Goal: Information Seeking & Learning: Understand process/instructions

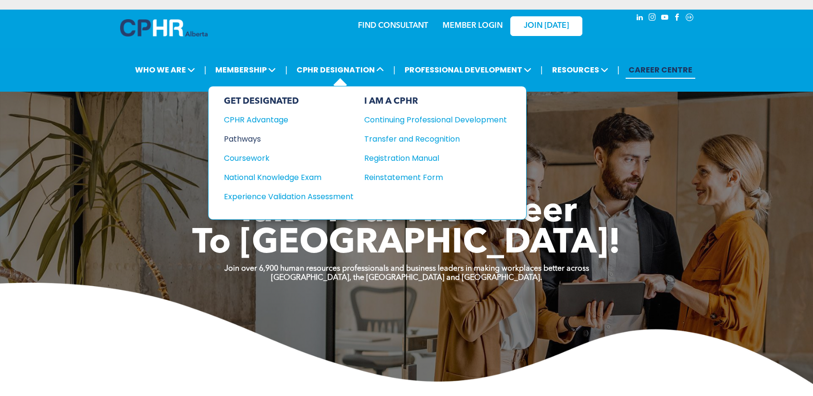
click at [252, 137] on div "Pathways" at bounding box center [282, 139] width 117 height 12
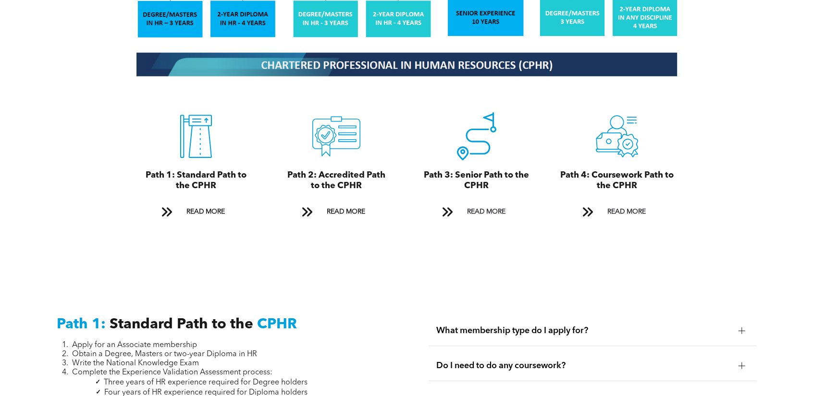
scroll to position [1009, 0]
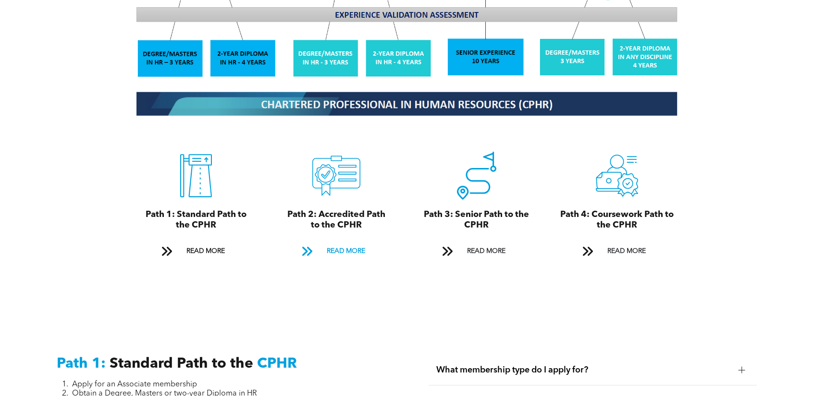
click at [341, 245] on span "READ MORE" at bounding box center [345, 252] width 45 height 18
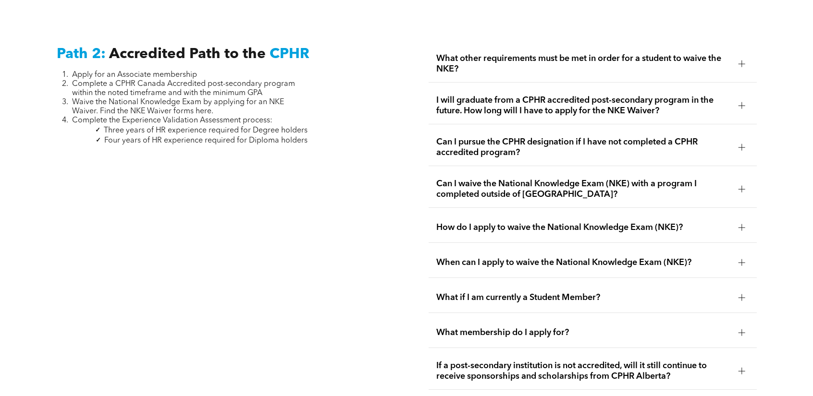
scroll to position [1600, 0]
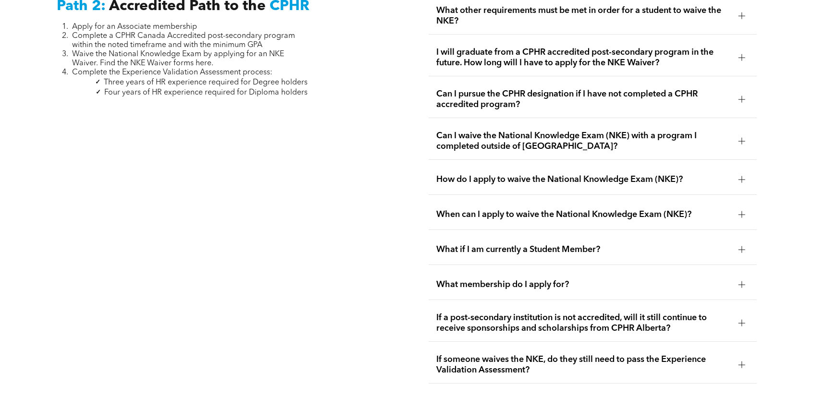
click at [467, 245] on span "What if I am currently a Student Member?" at bounding box center [583, 250] width 294 height 11
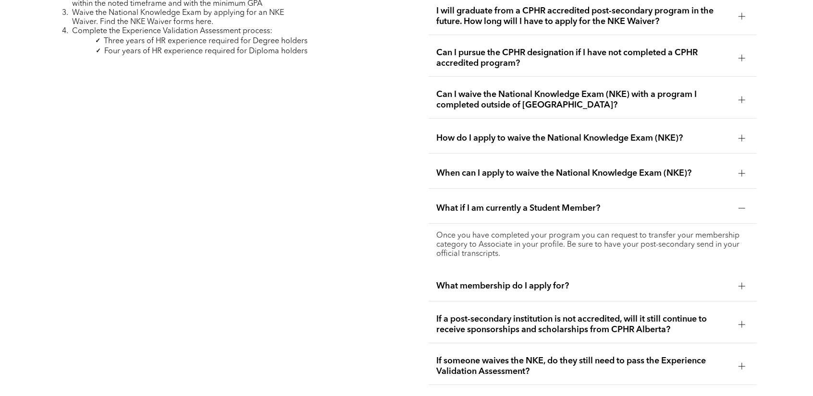
scroll to position [1648, 0]
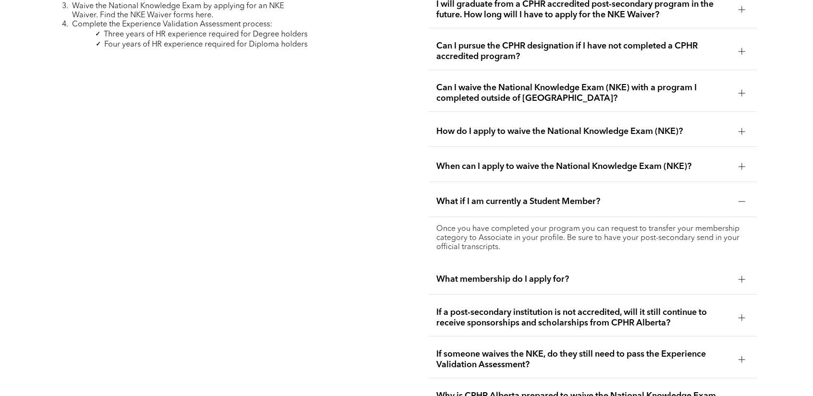
click at [463, 265] on div "What membership do I apply for?" at bounding box center [592, 280] width 328 height 30
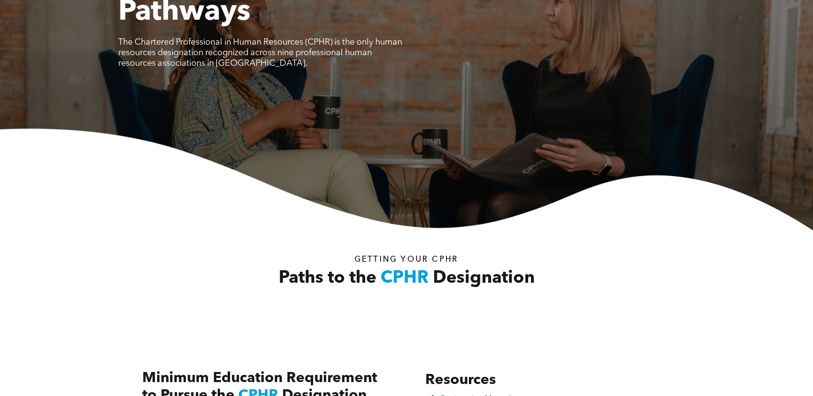
scroll to position [0, 0]
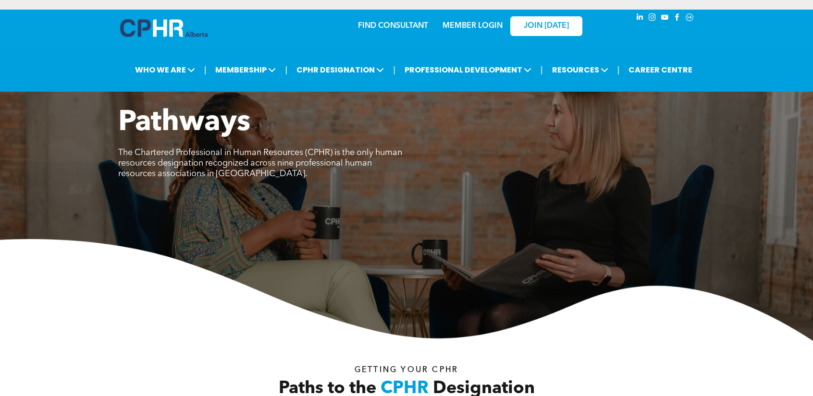
click at [493, 28] on link "MEMBER LOGIN" at bounding box center [472, 26] width 60 height 8
